Goal: Find specific page/section: Find specific page/section

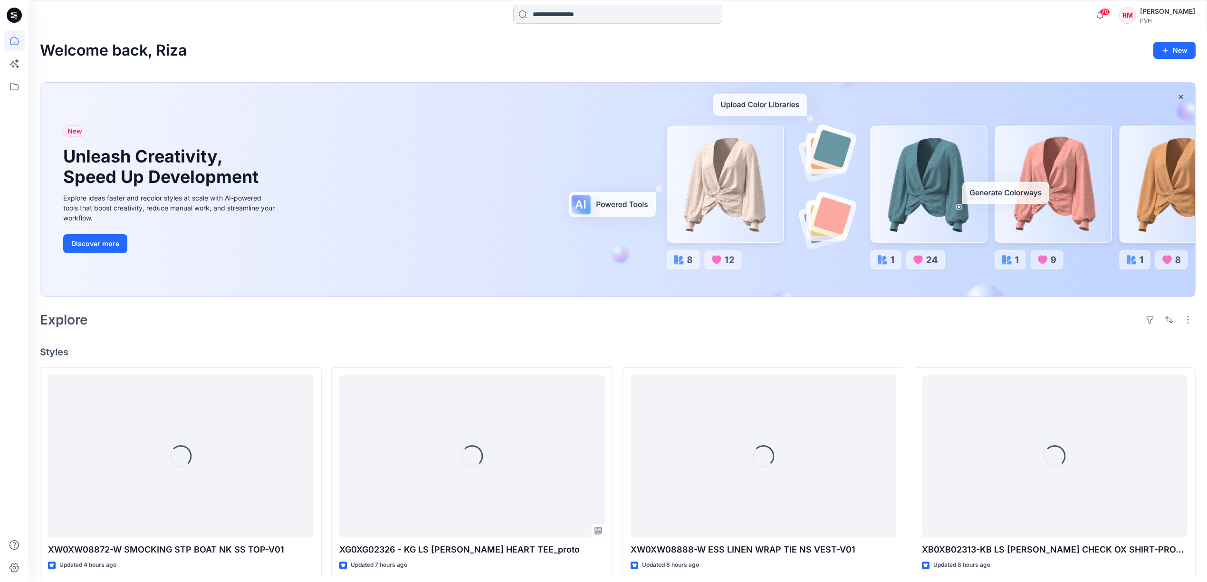
click at [602, 21] on input at bounding box center [617, 14] width 209 height 19
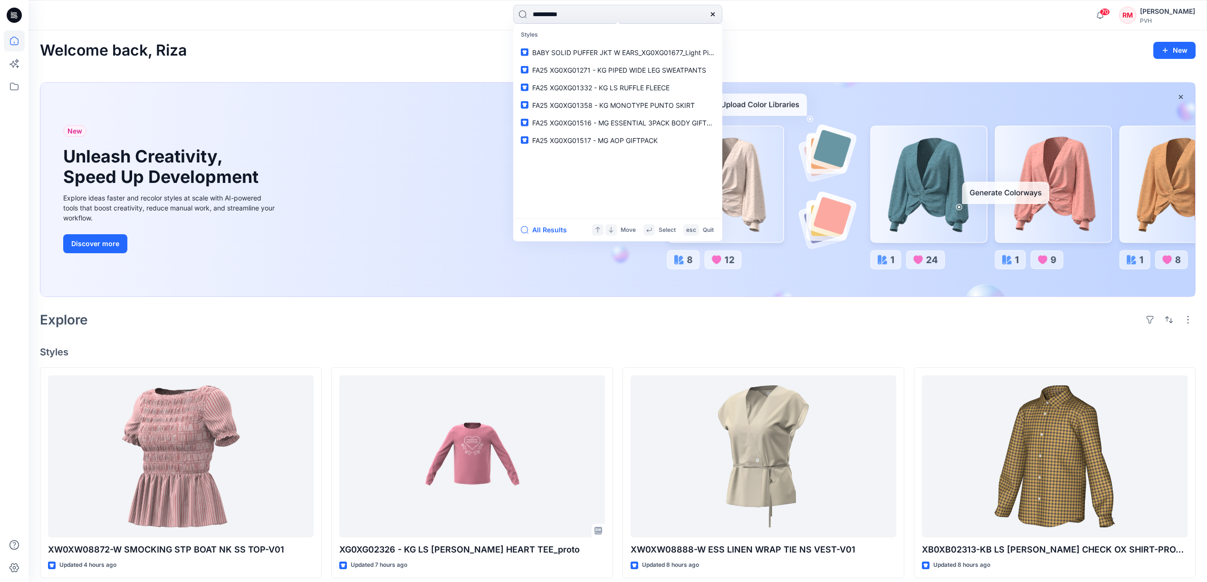
type input "**********"
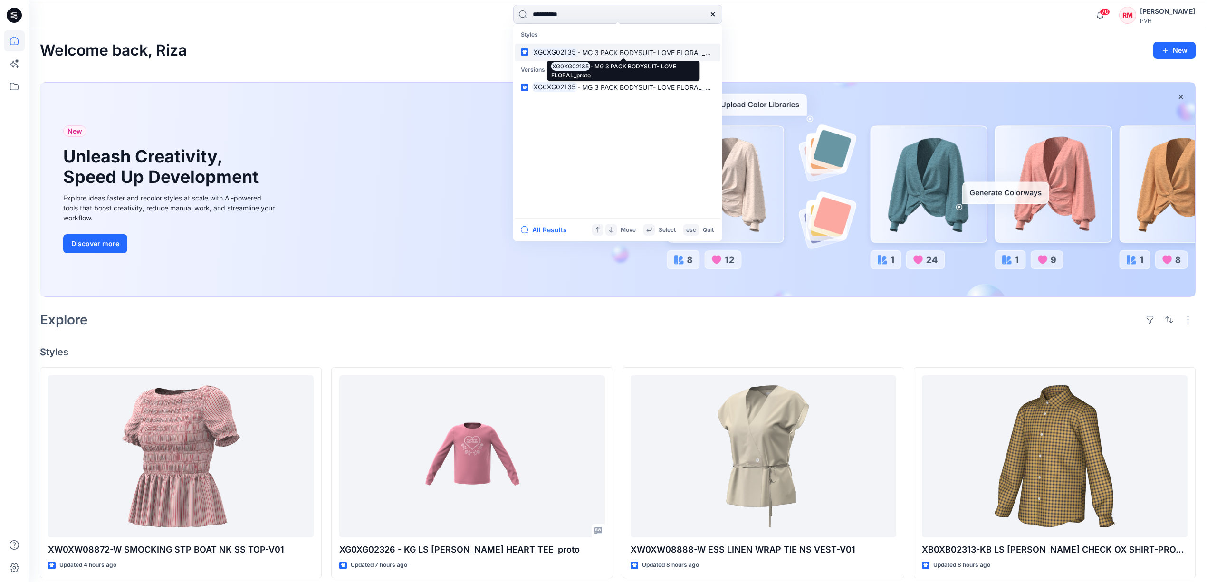
click at [610, 50] on span "- MG 3 PACK BODYSUIT- LOVE FLORAL_proto" at bounding box center [649, 52] width 144 height 8
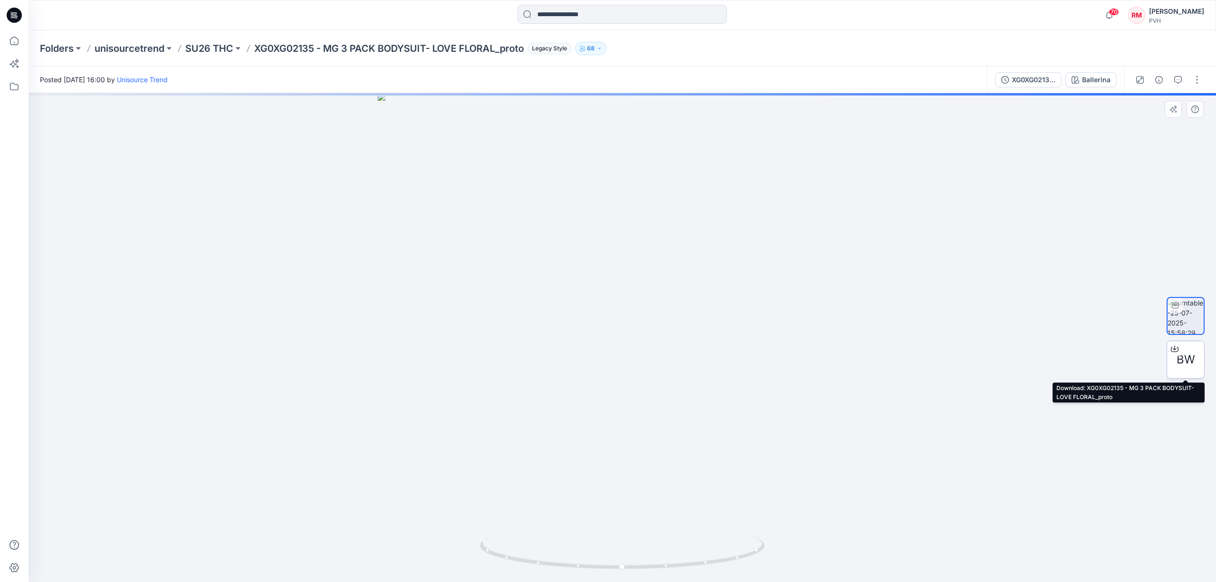
click at [1190, 361] on span "BW" at bounding box center [1186, 359] width 19 height 17
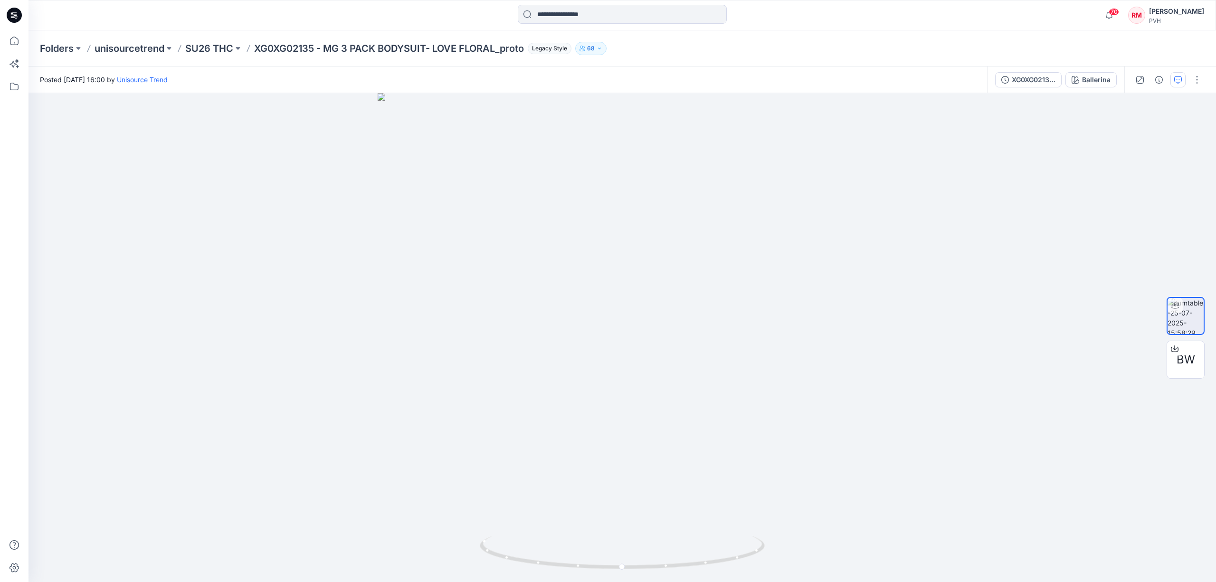
click at [1177, 86] on button "button" at bounding box center [1178, 79] width 15 height 15
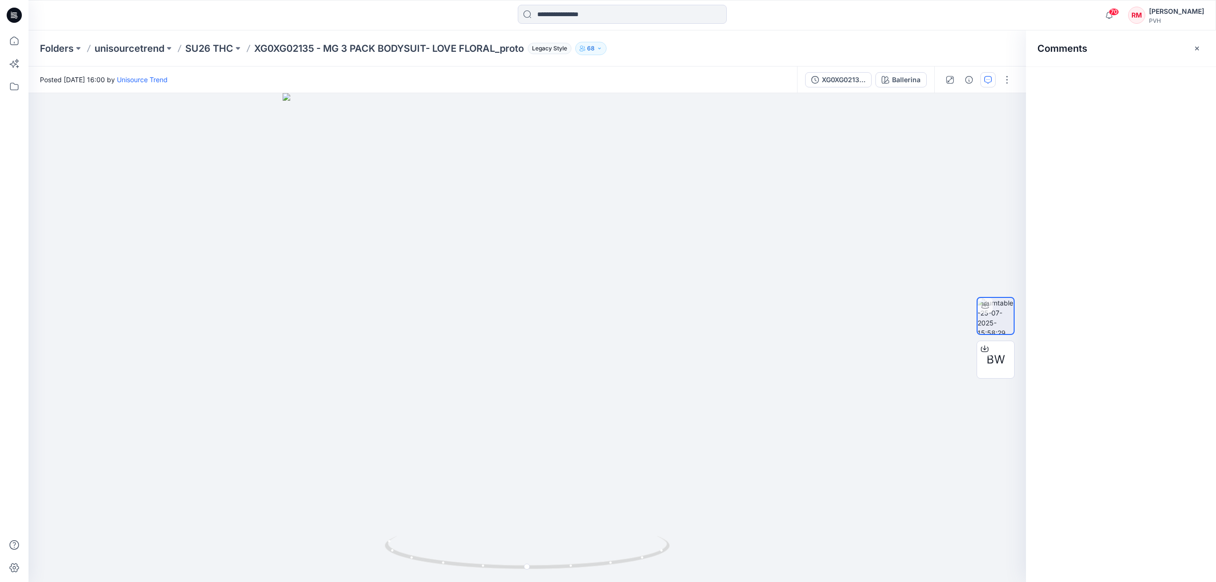
click at [1055, 52] on h2 "Comments" at bounding box center [1063, 48] width 50 height 11
click at [989, 76] on icon "button" at bounding box center [989, 80] width 8 height 8
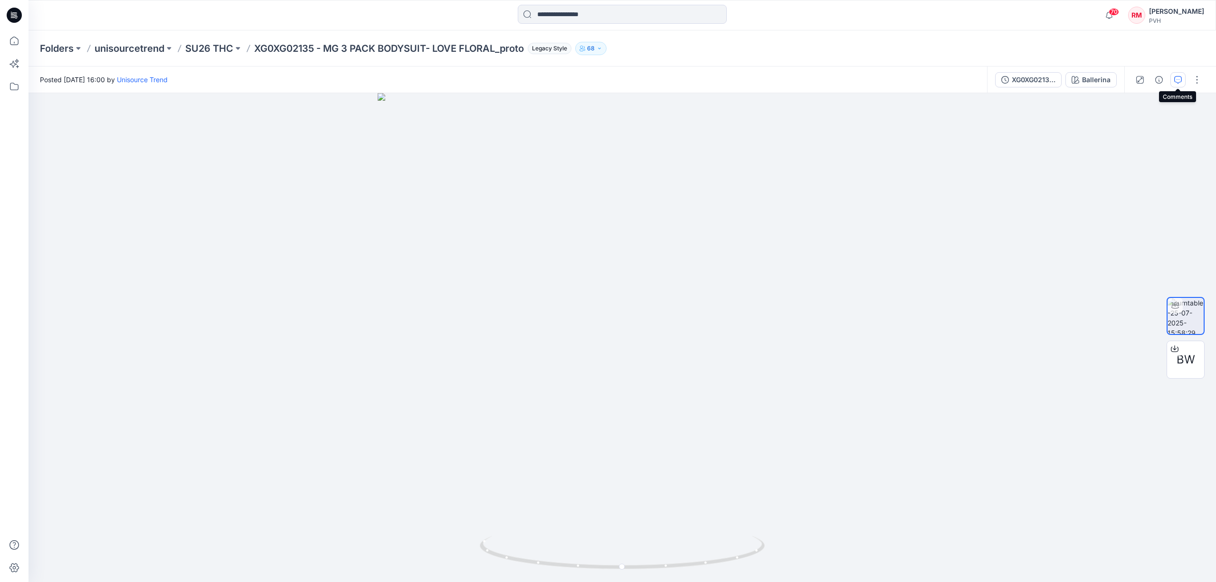
click at [1183, 82] on button "button" at bounding box center [1178, 79] width 15 height 15
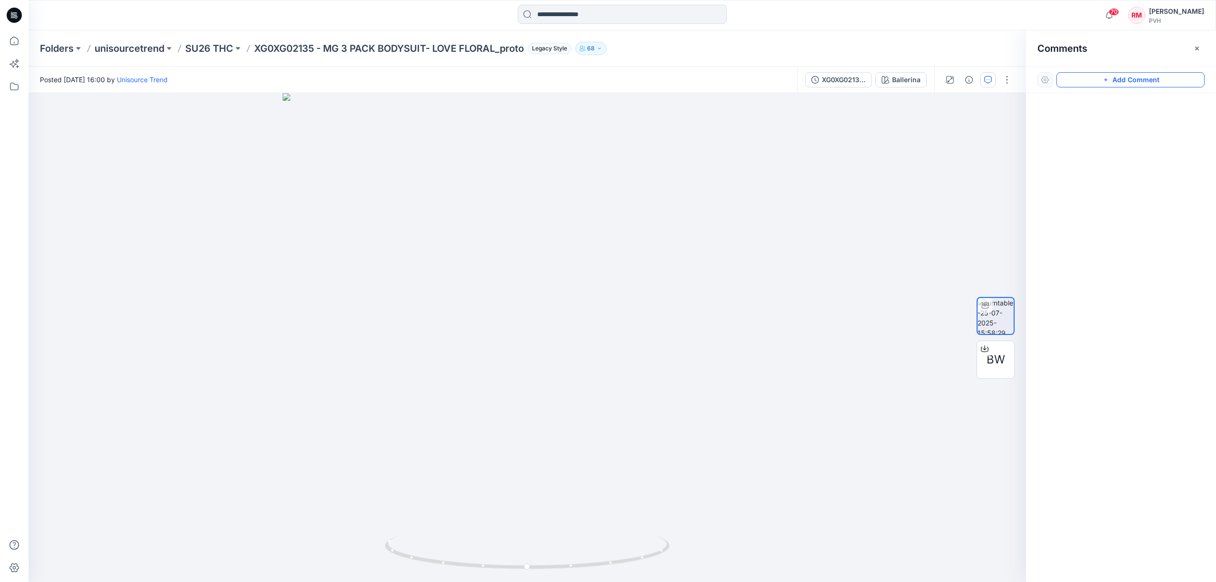
click at [1142, 80] on button "Add Comment" at bounding box center [1131, 79] width 148 height 15
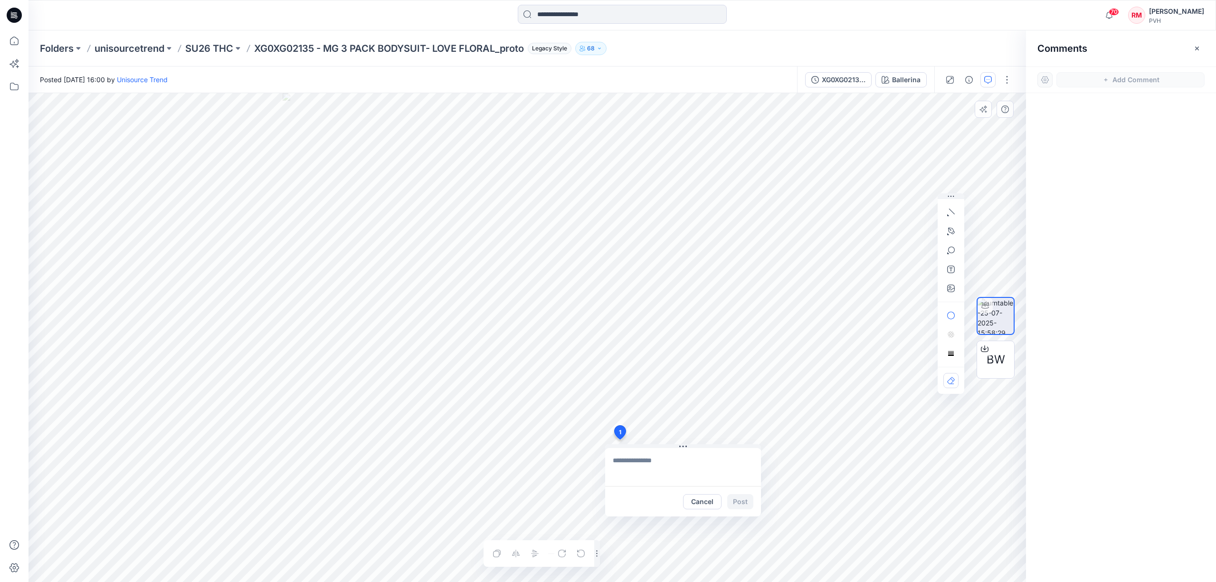
click at [620, 440] on div "1 Cancel Post Layer 1" at bounding box center [528, 337] width 998 height 489
type textarea "*****"
click at [626, 12] on input at bounding box center [622, 14] width 209 height 19
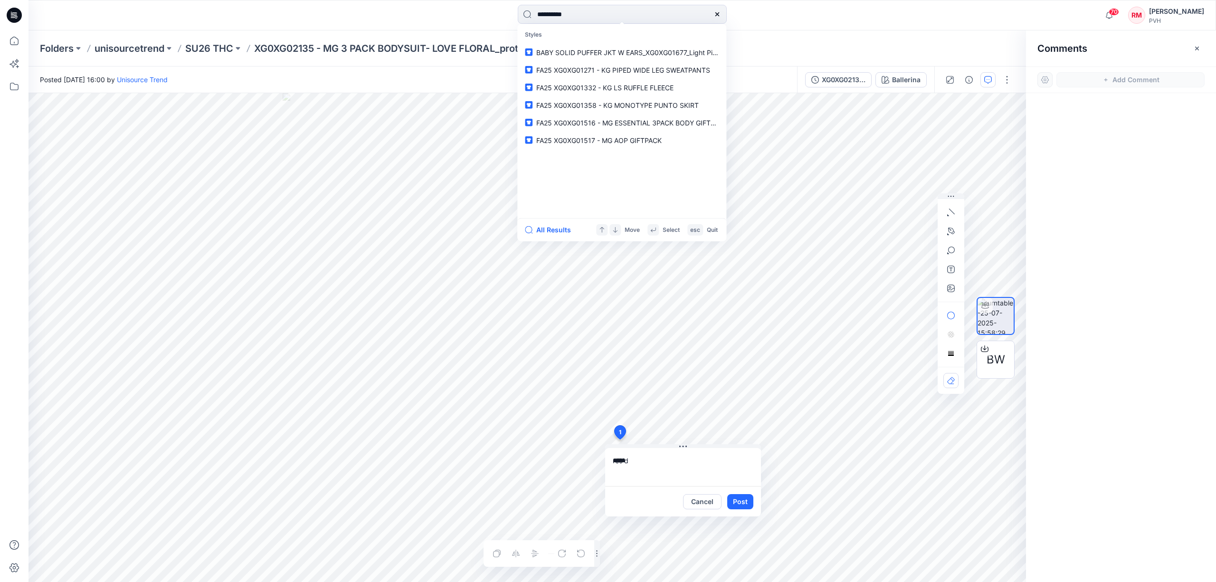
type input "**********"
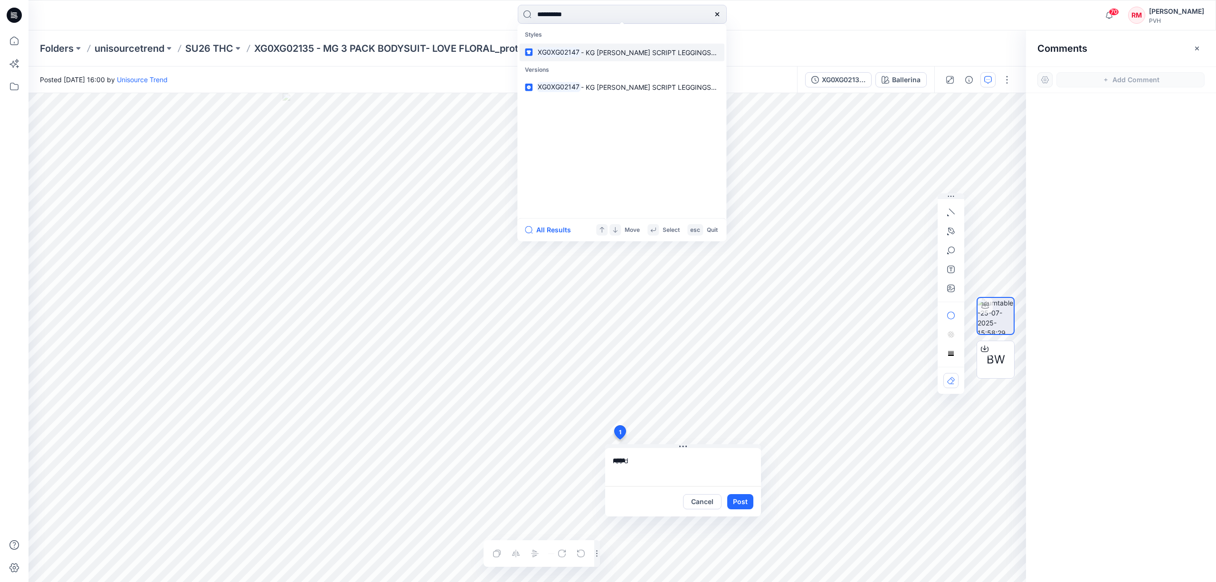
click at [603, 60] on link "XG0XG02147 - KG [PERSON_NAME] SCRIPT LEGGINGS_proto" at bounding box center [621, 52] width 205 height 18
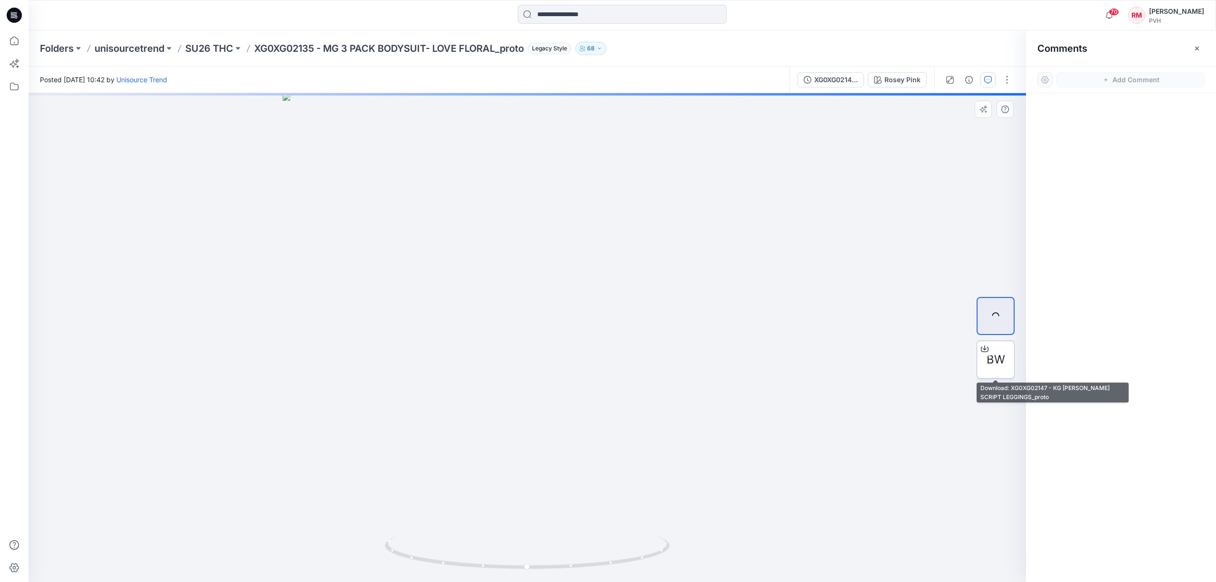
click at [996, 364] on span "BW" at bounding box center [996, 359] width 19 height 17
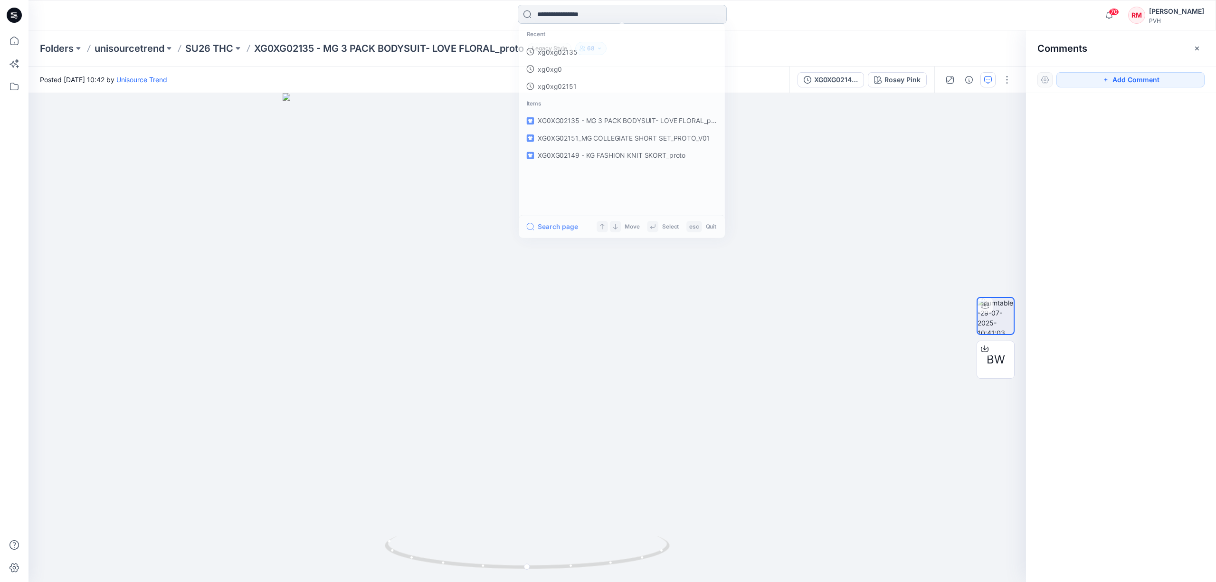
click at [563, 18] on input at bounding box center [622, 14] width 209 height 19
click at [586, 50] on link "xg0xg02147" at bounding box center [621, 52] width 205 height 18
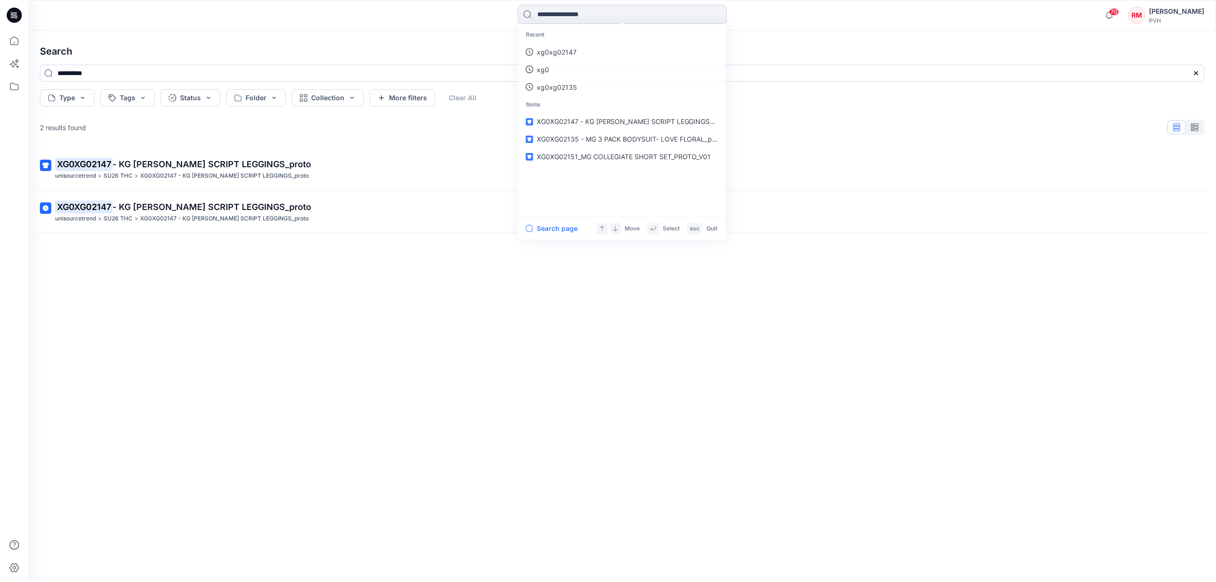
click at [590, 18] on input at bounding box center [622, 14] width 209 height 19
type input "**********"
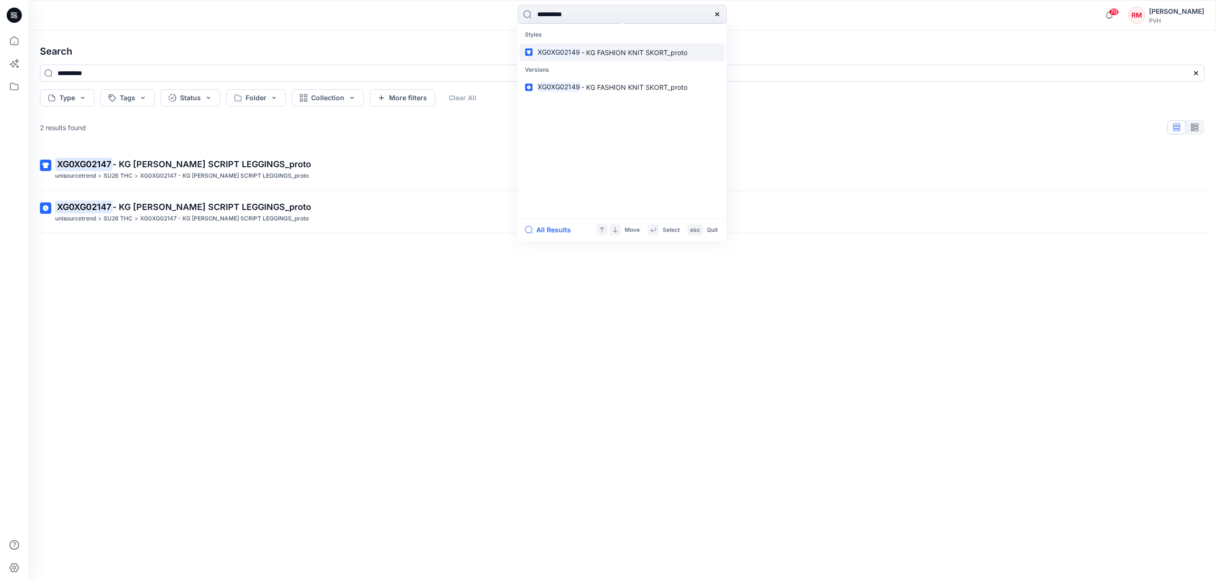
click at [609, 46] on link "XG0XG02149 - KG FASHION KNIT SKORT_proto" at bounding box center [621, 52] width 205 height 18
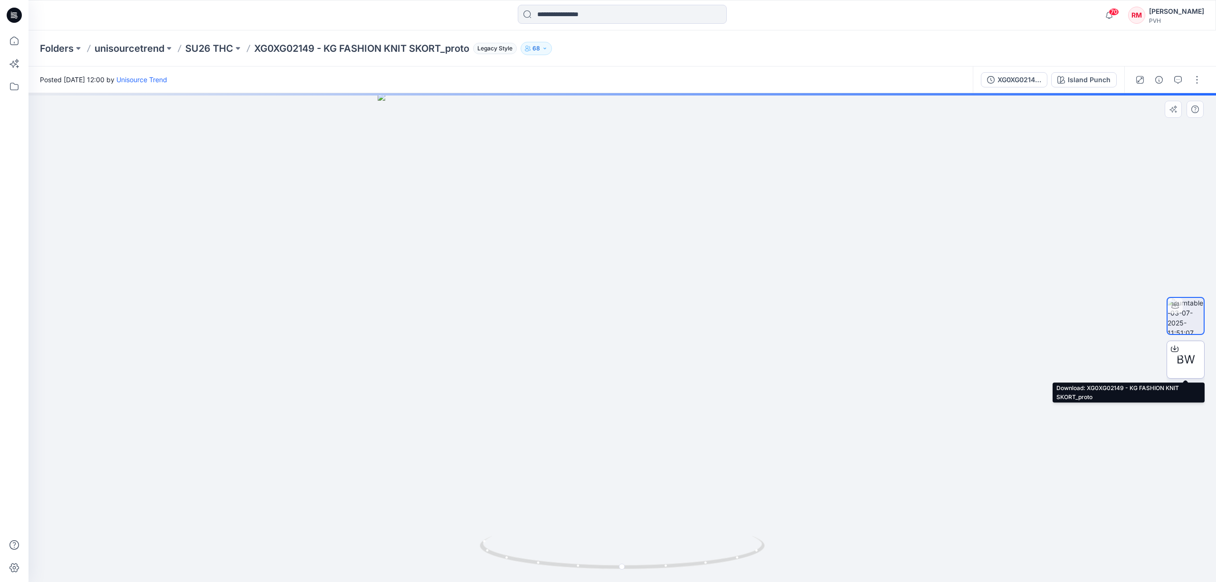
click at [1186, 364] on span "BW" at bounding box center [1186, 359] width 19 height 17
click at [1186, 364] on div "Stylezone cannot scan this file for viruses XG0XG02149 - KG FASHION KNIT [URL][…" at bounding box center [608, 291] width 1216 height 582
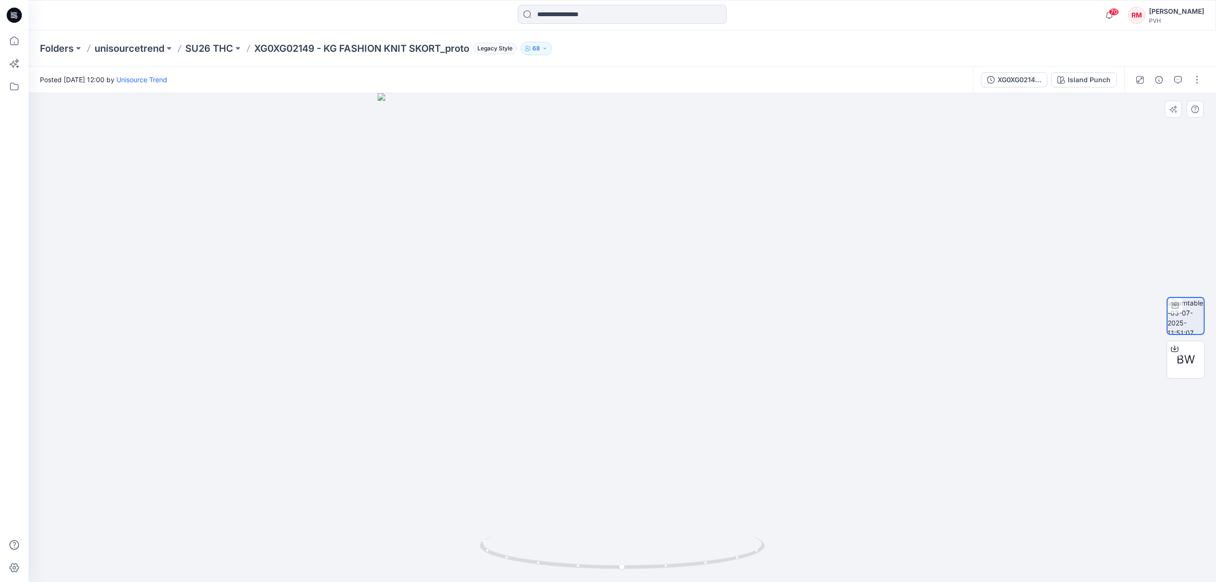
click at [118, 315] on div at bounding box center [623, 337] width 1188 height 489
click at [171, 232] on div at bounding box center [623, 337] width 1188 height 489
click at [287, 329] on div at bounding box center [623, 337] width 1188 height 489
